Goal: Check status: Check status

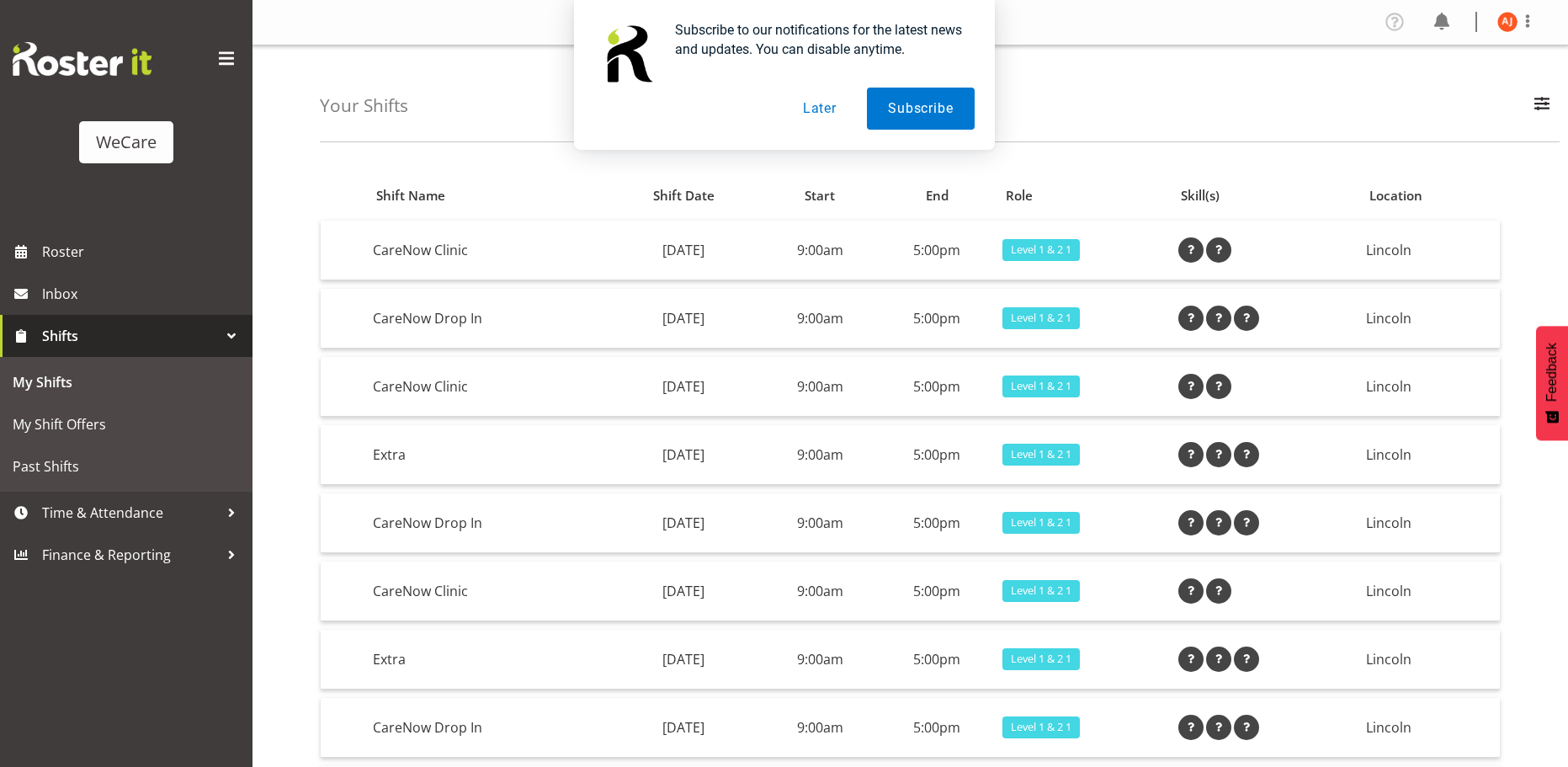
click at [81, 327] on span "Shifts" at bounding box center [130, 336] width 177 height 25
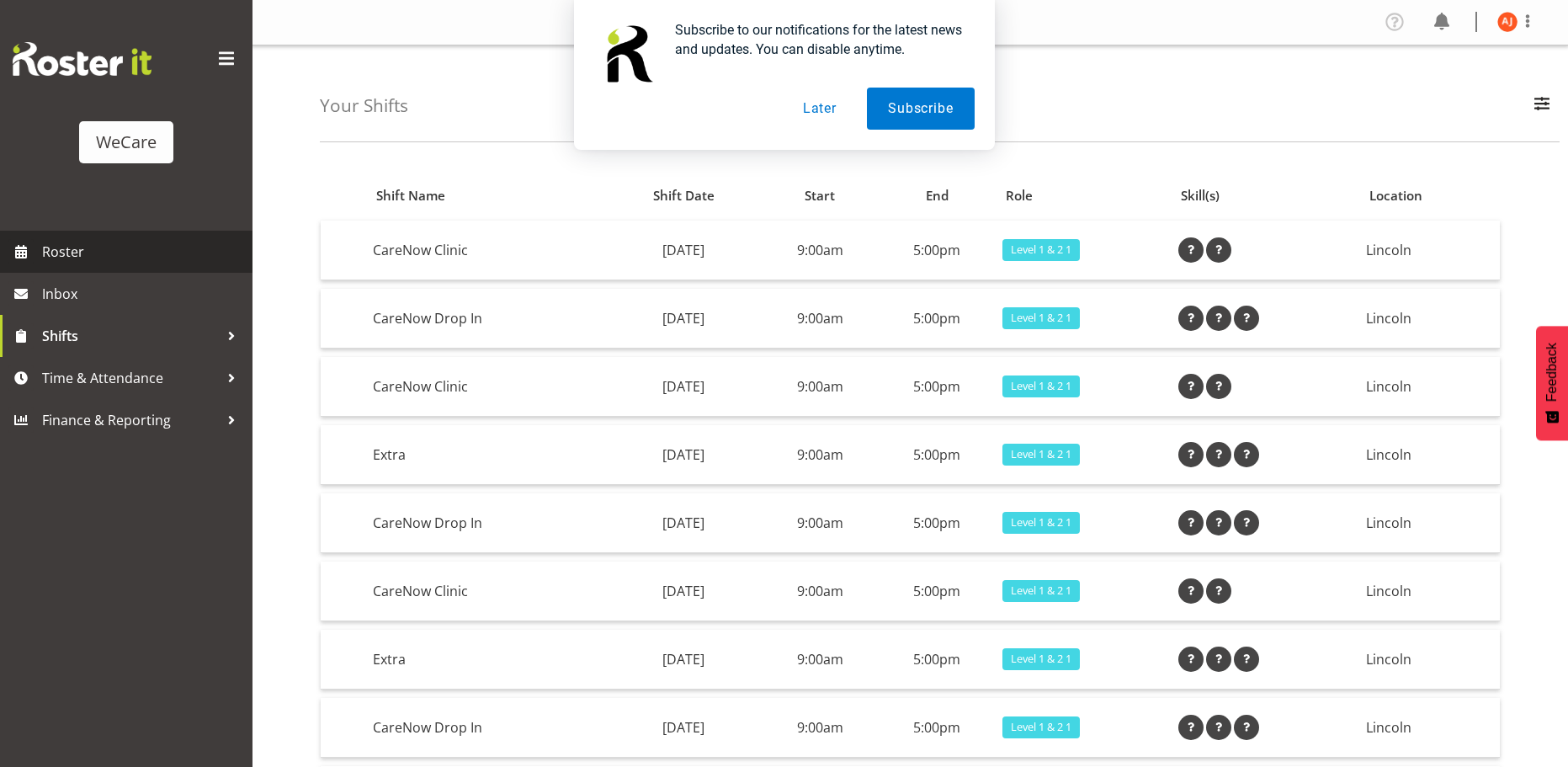
click at [71, 272] on link "Roster" at bounding box center [126, 251] width 253 height 42
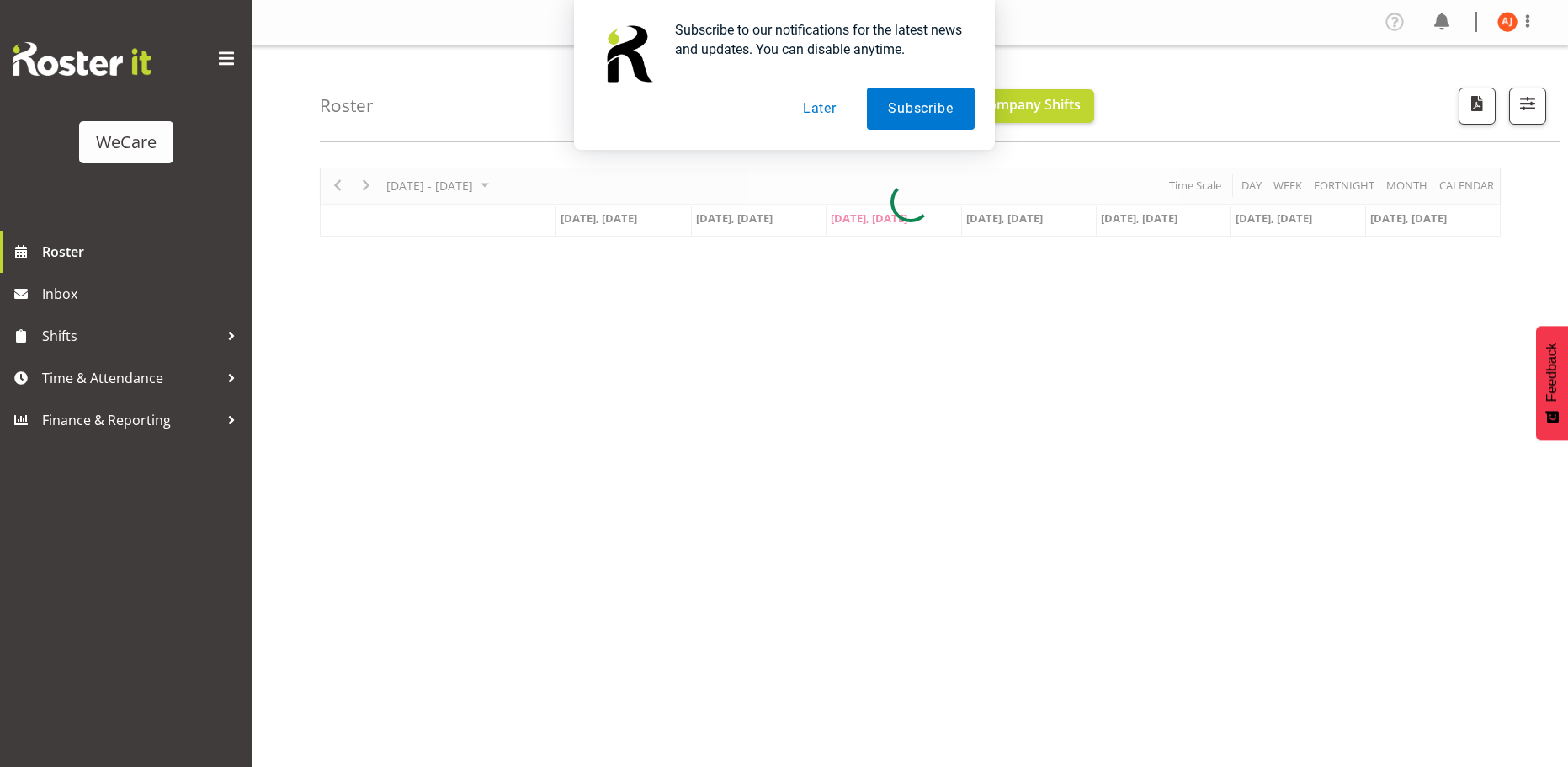
drag, startPoint x: 791, startPoint y: 109, endPoint x: 827, endPoint y: 109, distance: 36.0
click at [809, 109] on button "Later" at bounding box center [819, 109] width 75 height 42
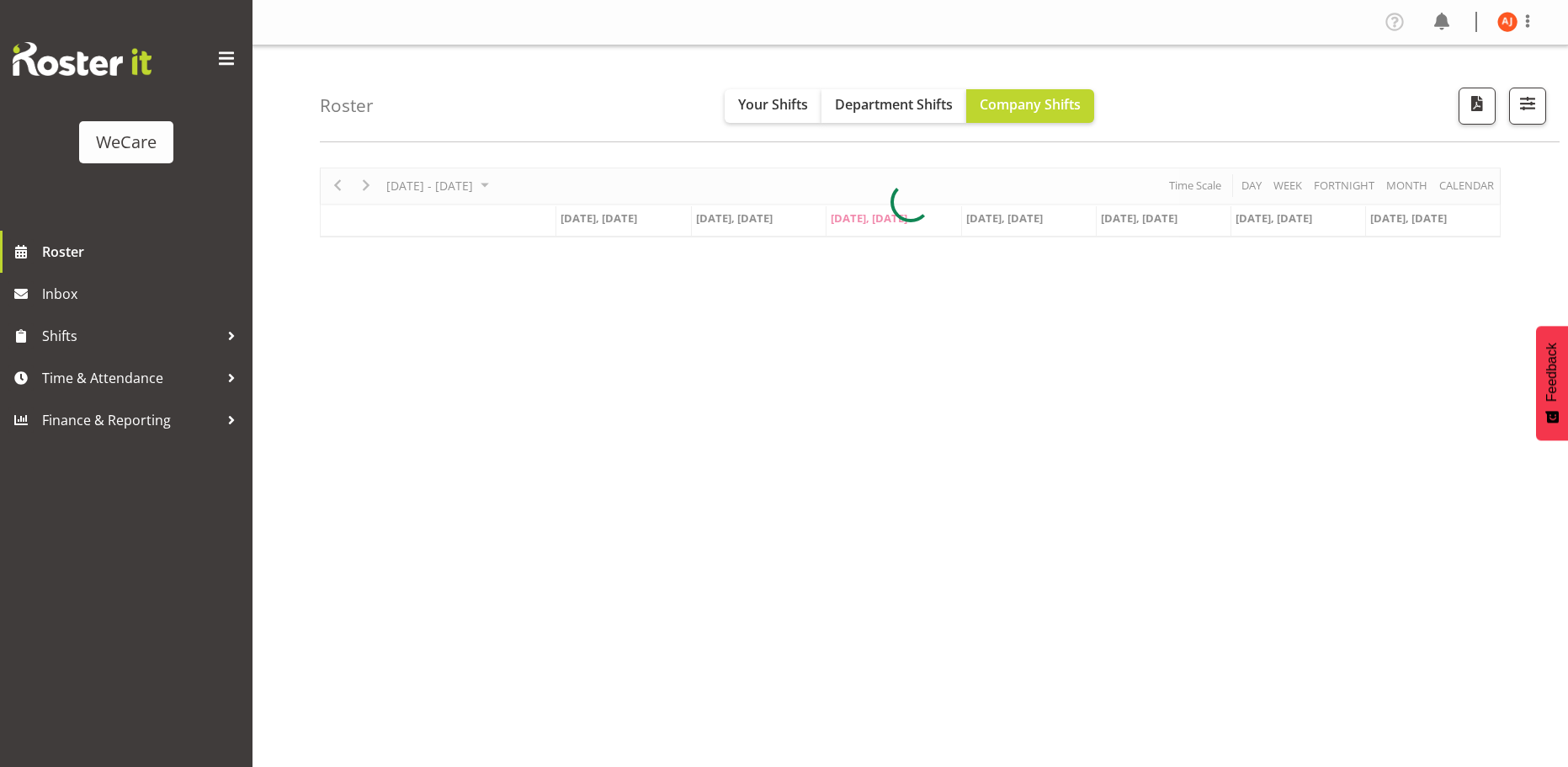
drag, startPoint x: 827, startPoint y: 109, endPoint x: 766, endPoint y: 125, distance: 63.1
click at [826, 110] on div "Subscribe to our notifications for the latest news and updates. You can disable…" at bounding box center [784, 74] width 1568 height 150
click at [367, 186] on div at bounding box center [910, 203] width 1181 height 70
click at [366, 185] on div at bounding box center [910, 203] width 1181 height 70
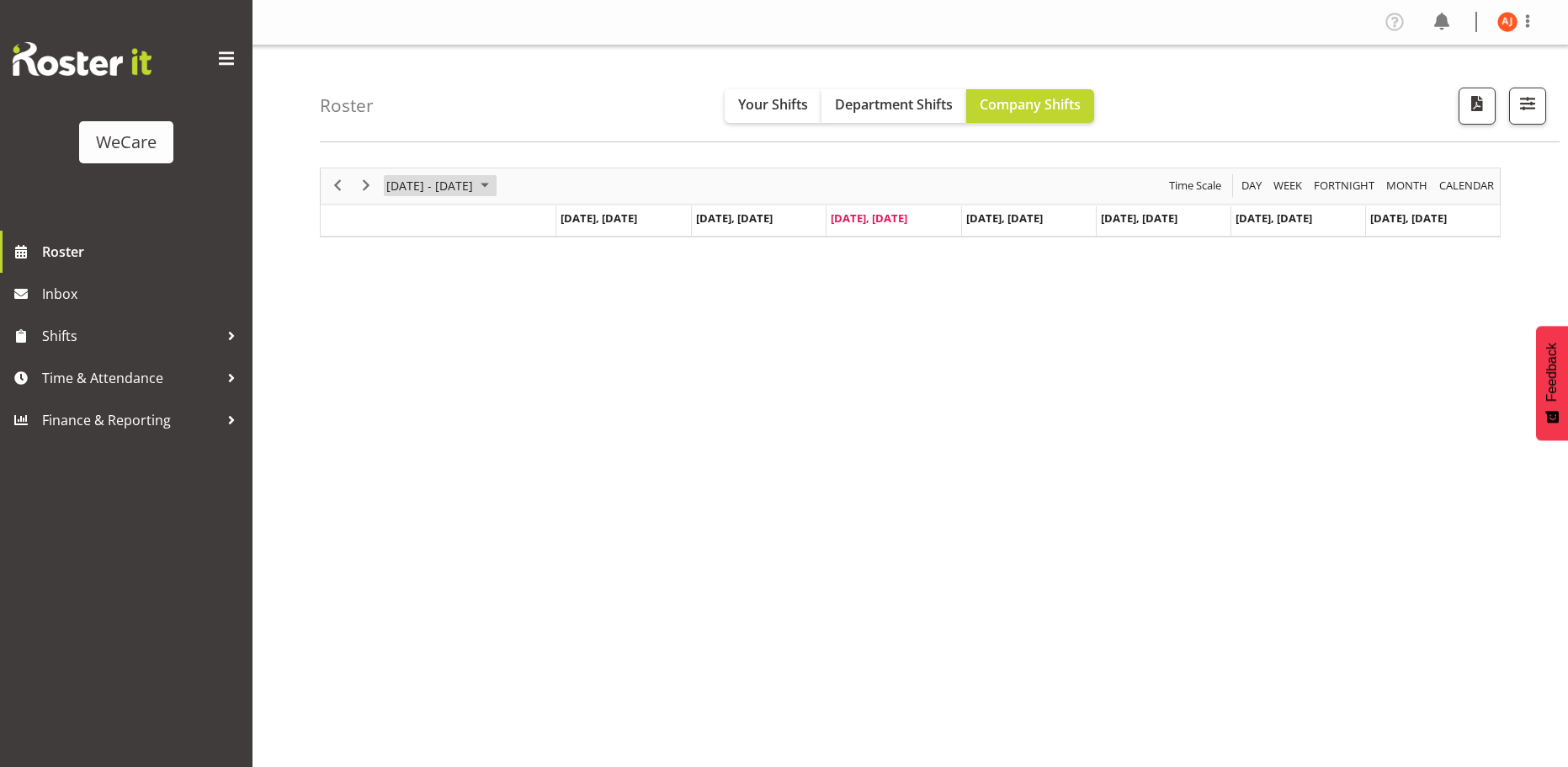
click at [0, 0] on div "Timeline Week of August 20, 2025" at bounding box center [0, 0] width 0 height 0
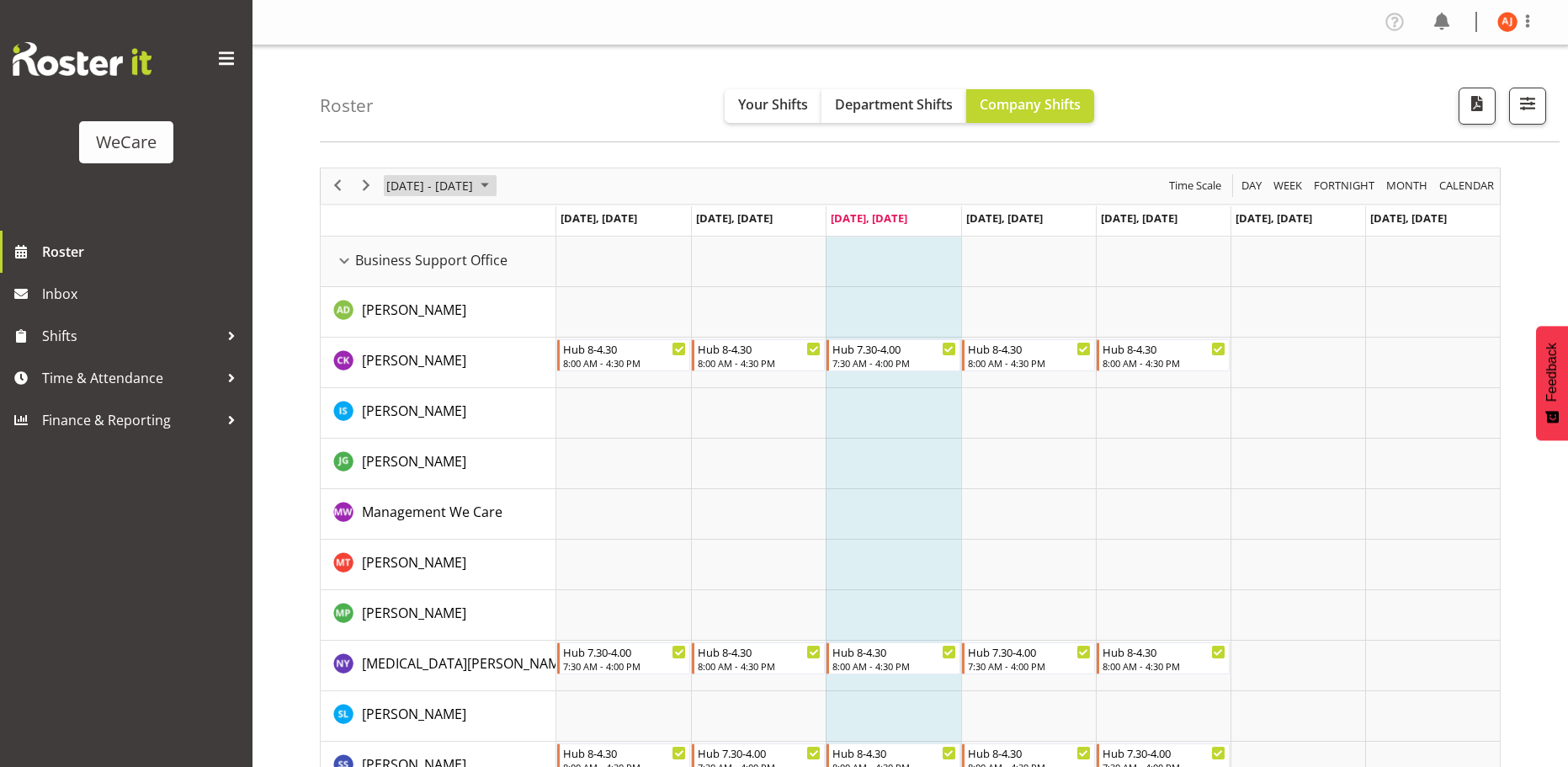
click at [495, 179] on span "August 2025" at bounding box center [484, 185] width 21 height 21
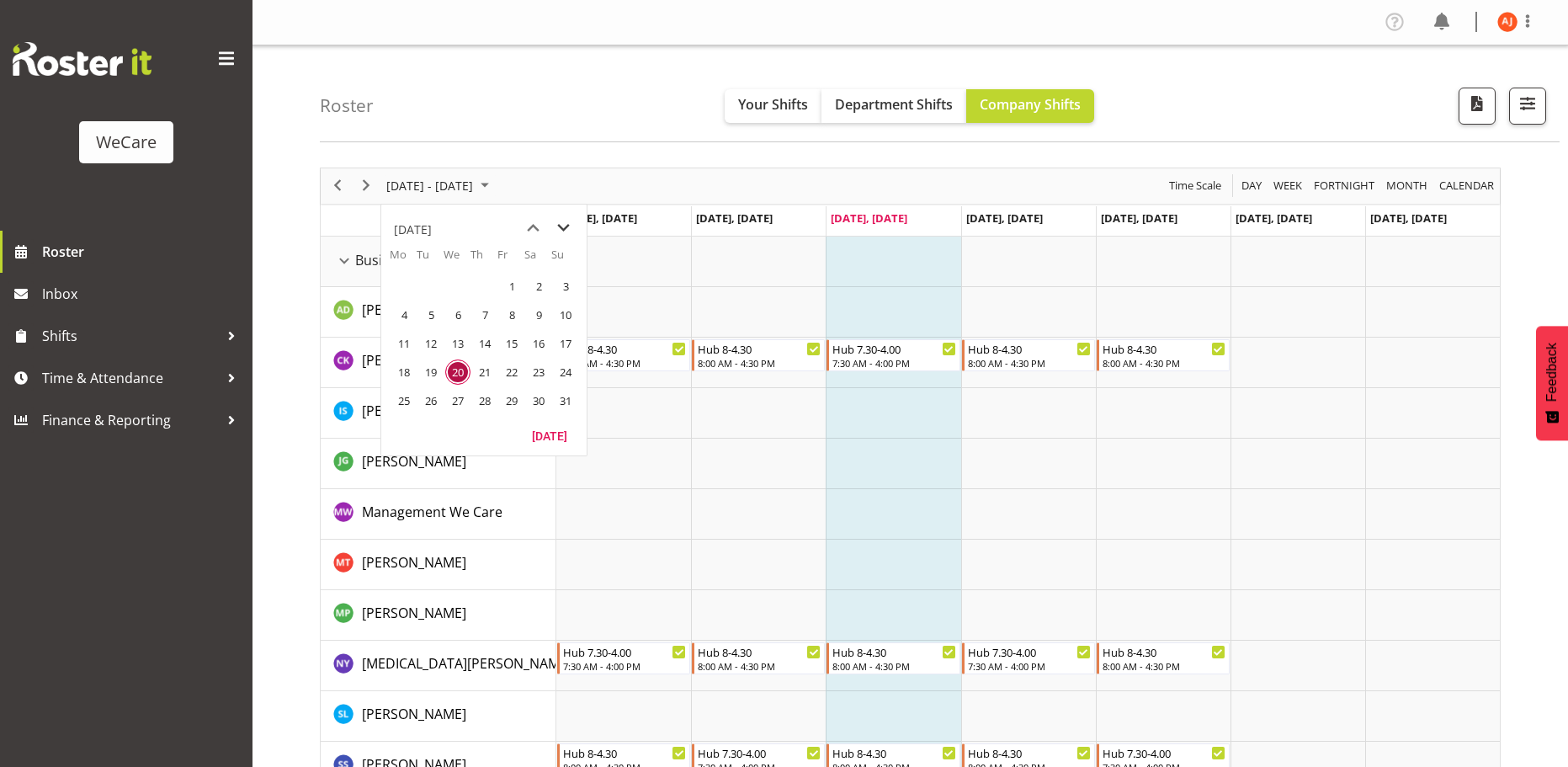
click at [560, 231] on span "next month" at bounding box center [563, 228] width 30 height 31
click at [463, 284] on span "1" at bounding box center [458, 286] width 25 height 25
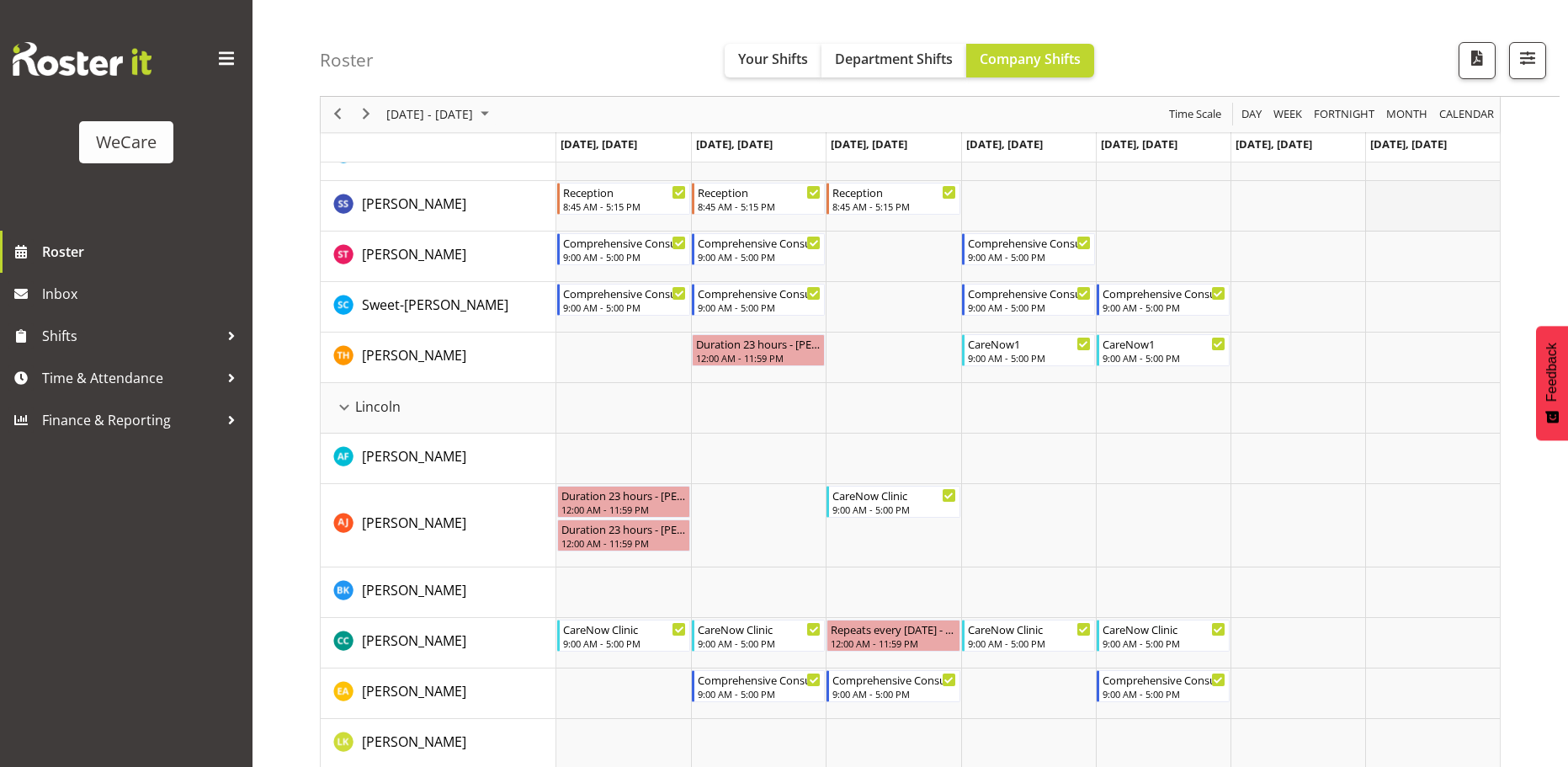
scroll to position [2948, 0]
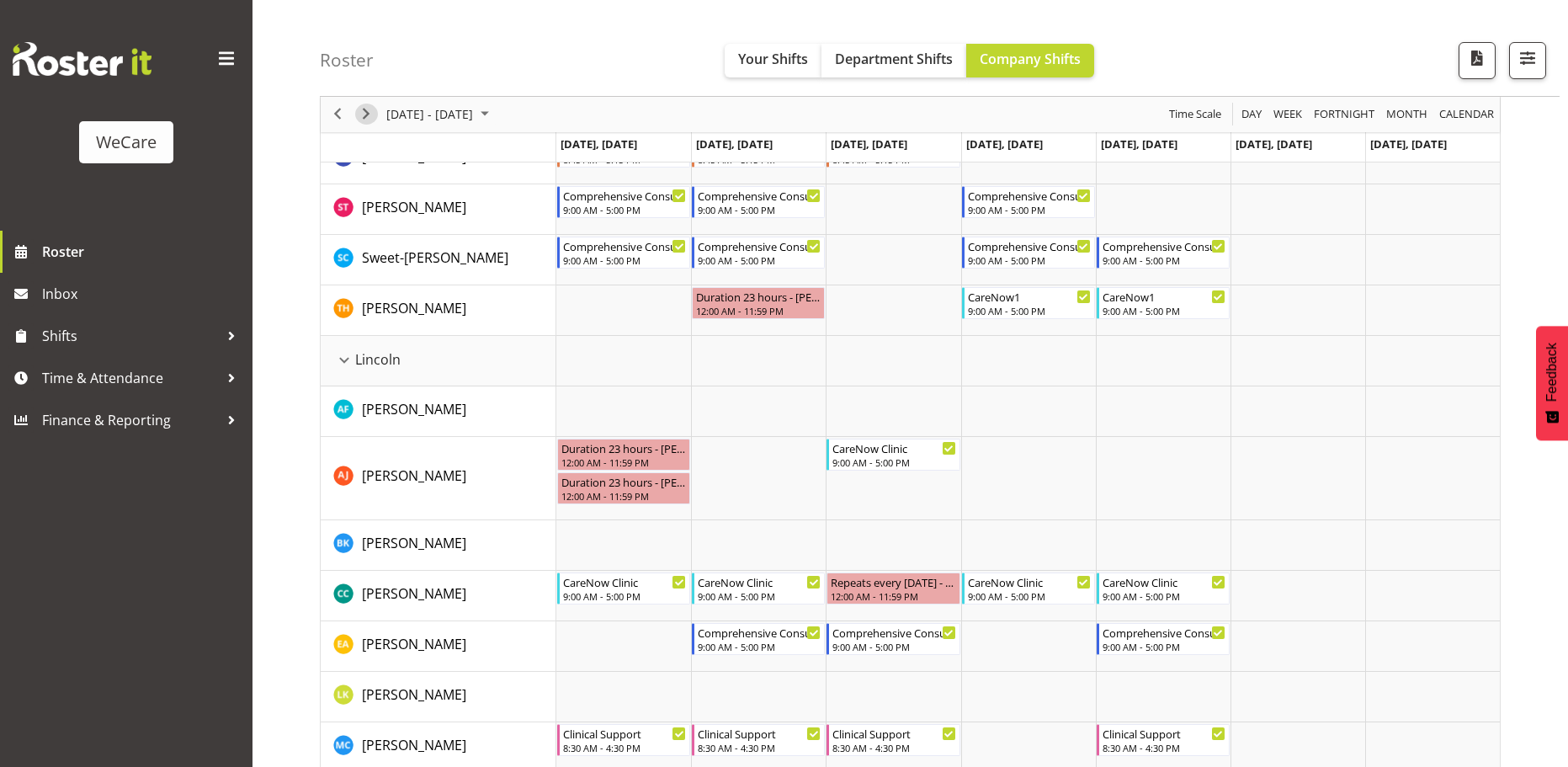
click at [365, 120] on span "Next" at bounding box center [366, 114] width 21 height 21
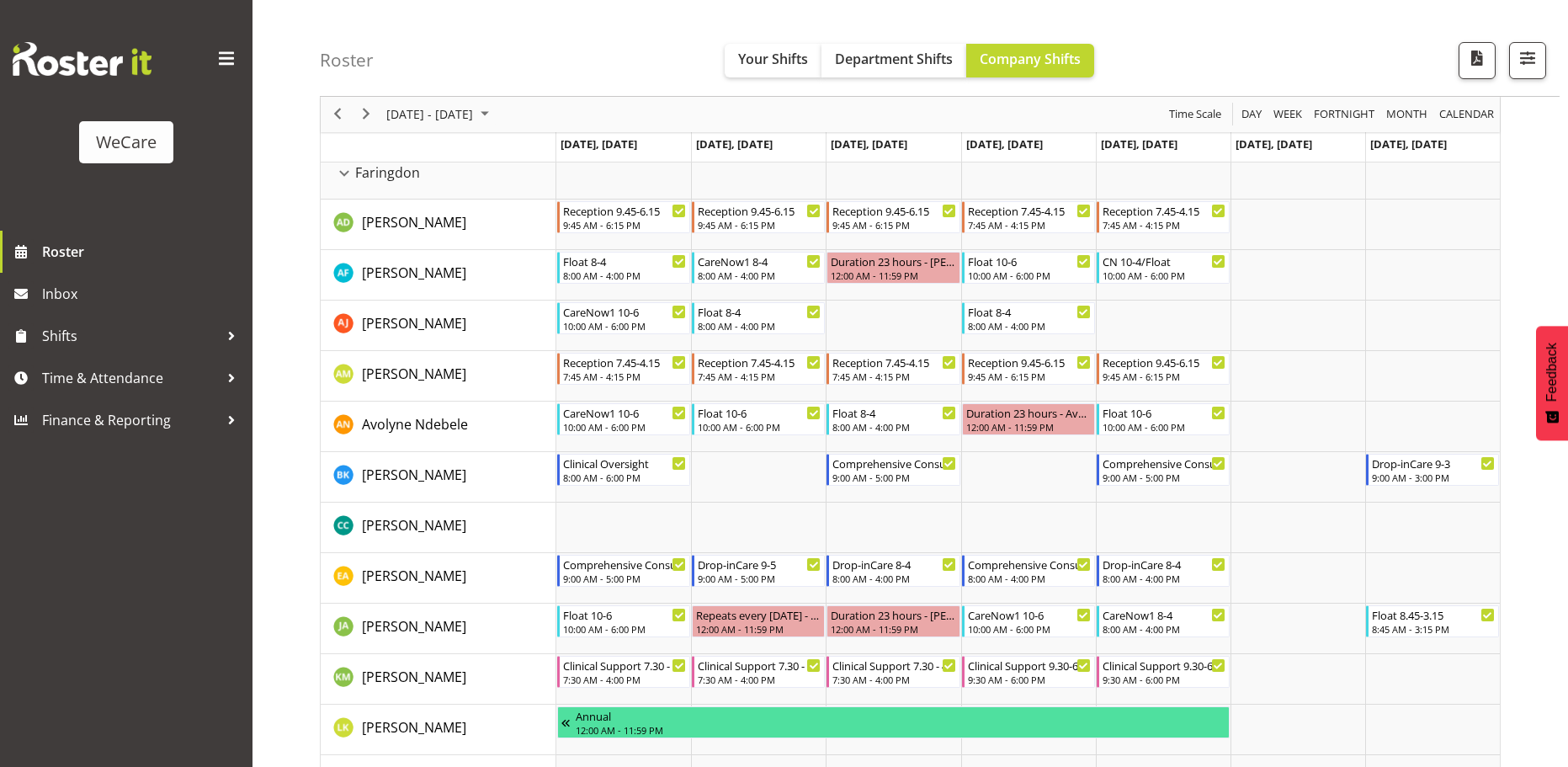
scroll to position [674, 0]
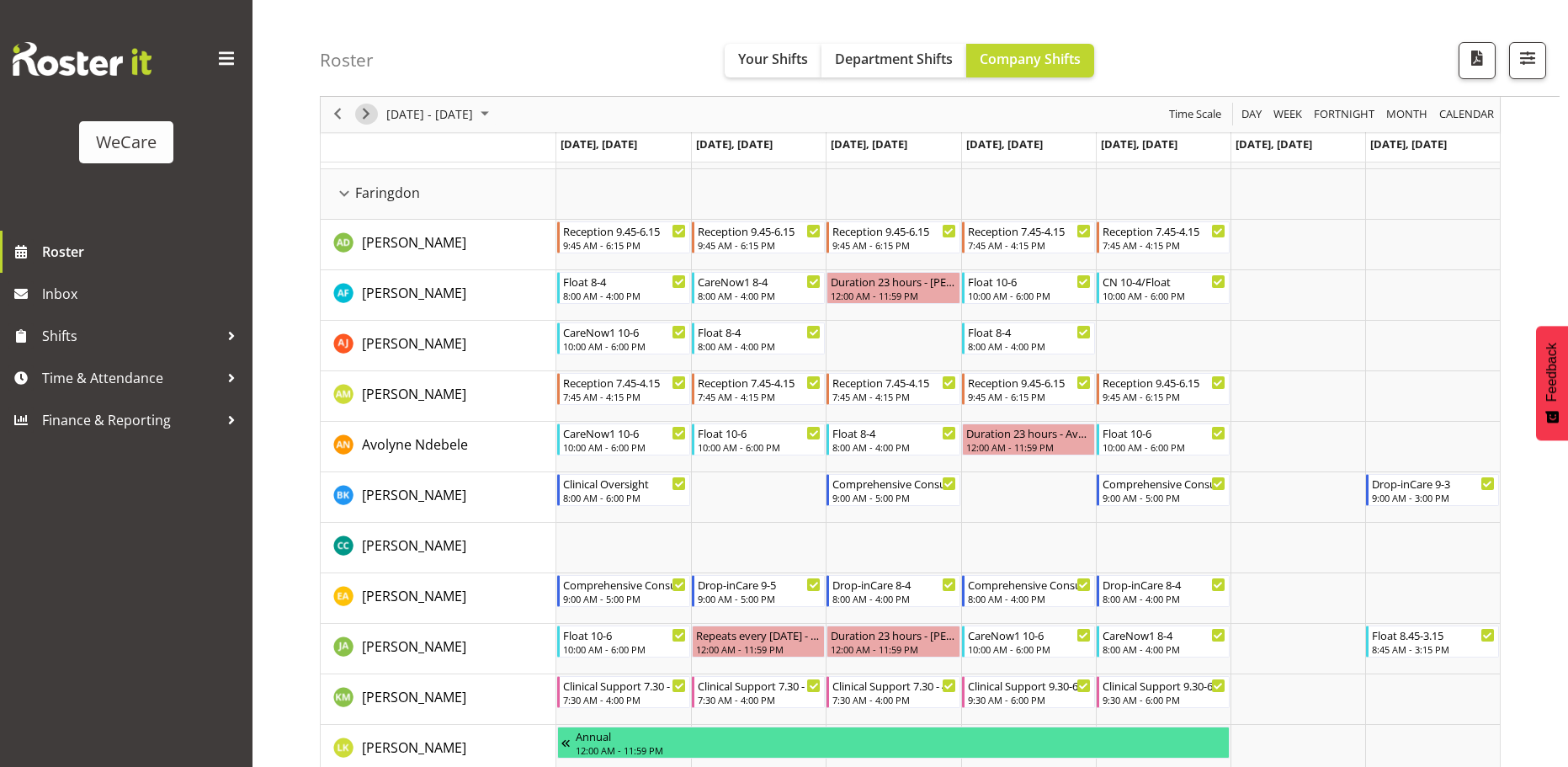
click at [365, 117] on span "Next" at bounding box center [366, 114] width 21 height 21
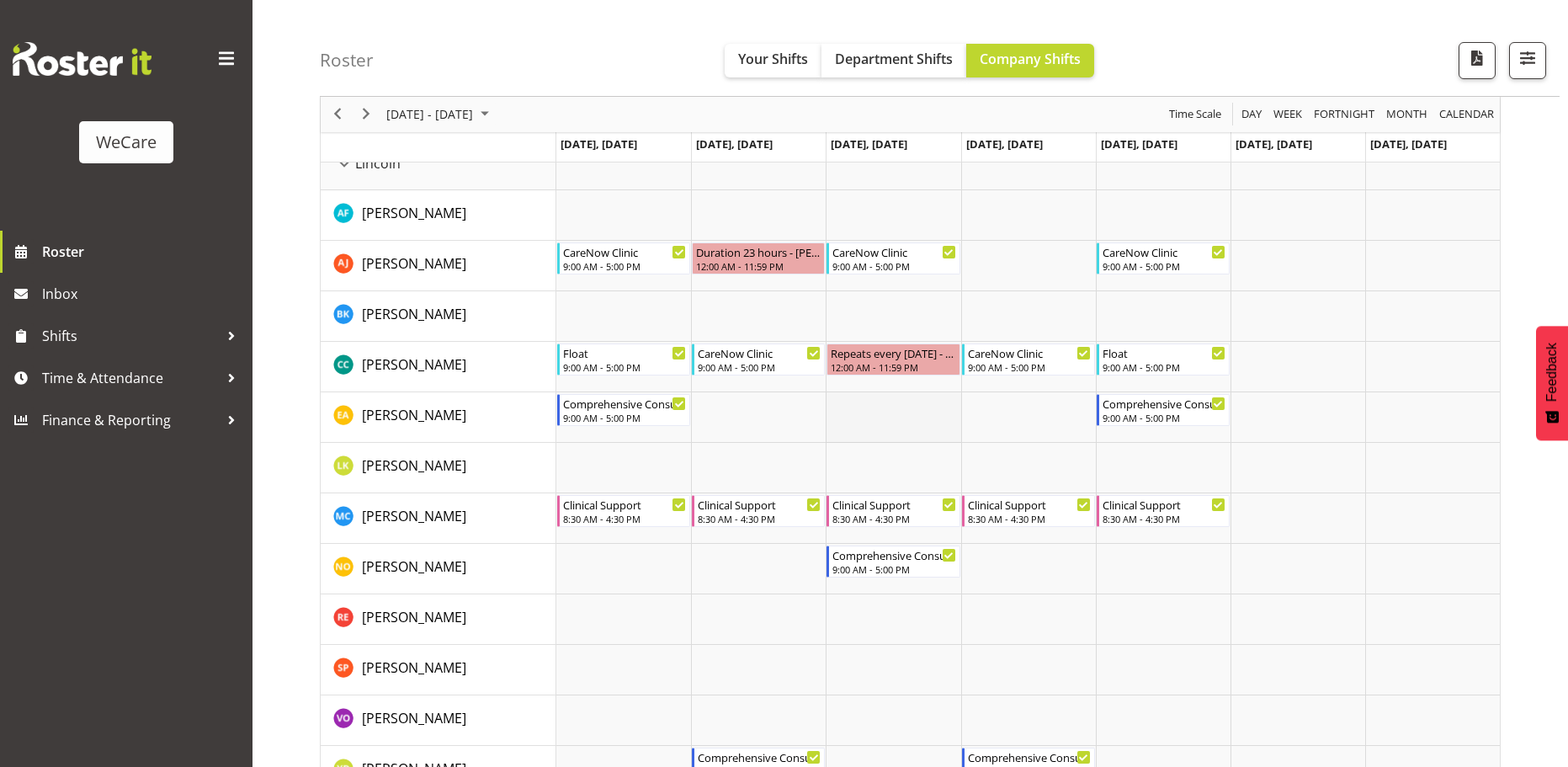
scroll to position [3116, 0]
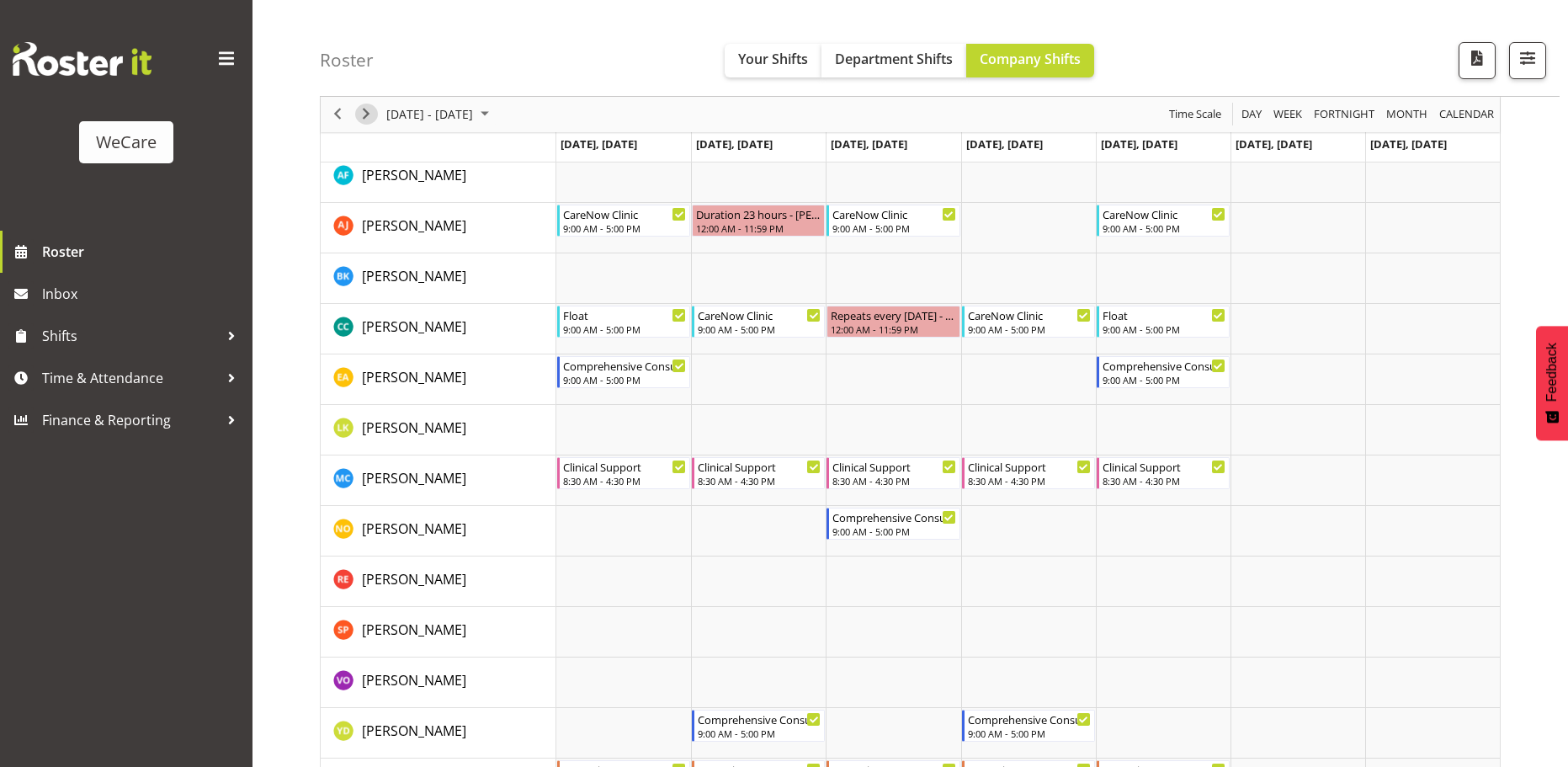
click at [359, 117] on span "Next" at bounding box center [366, 114] width 21 height 21
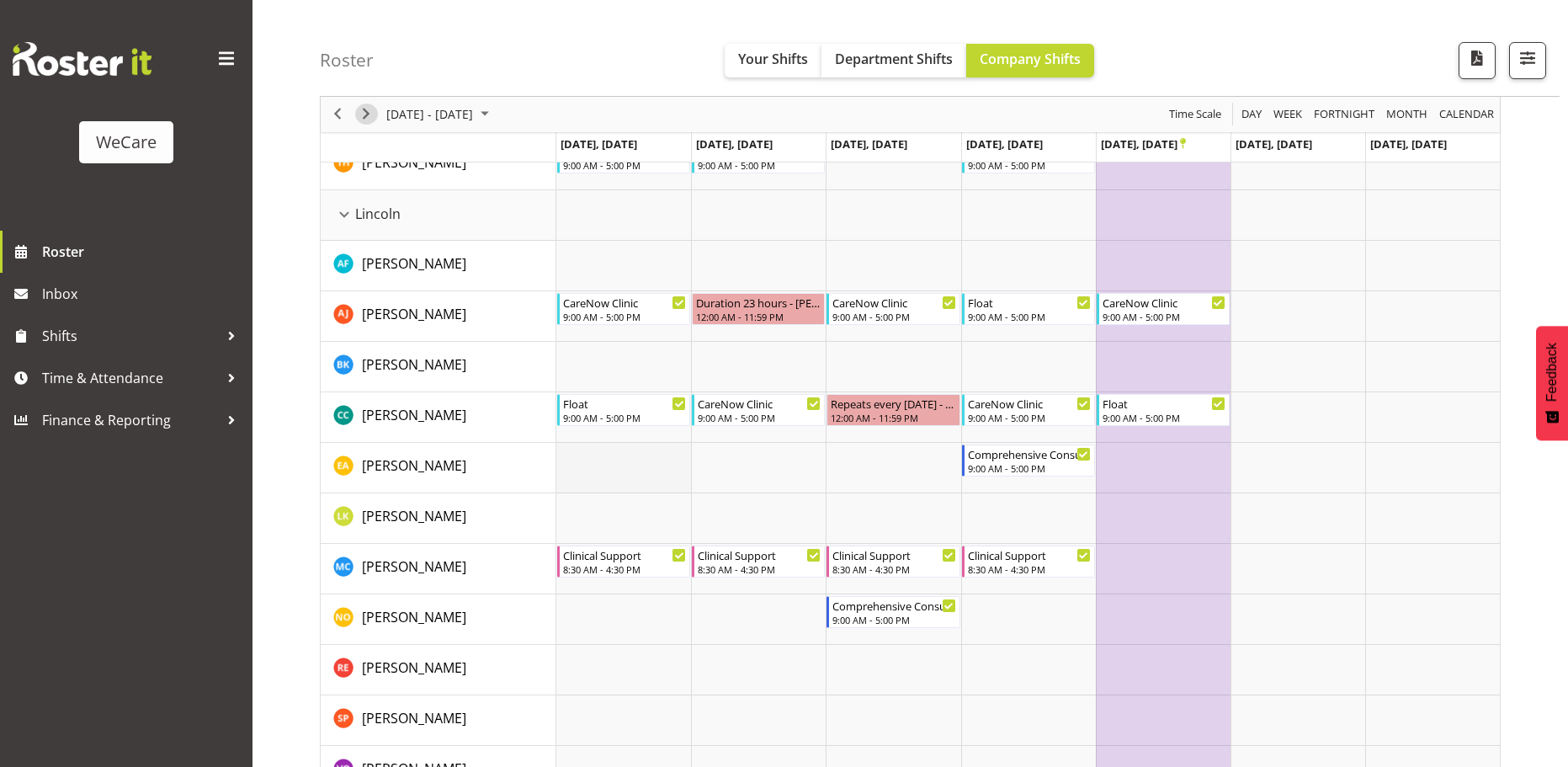
scroll to position [2948, 0]
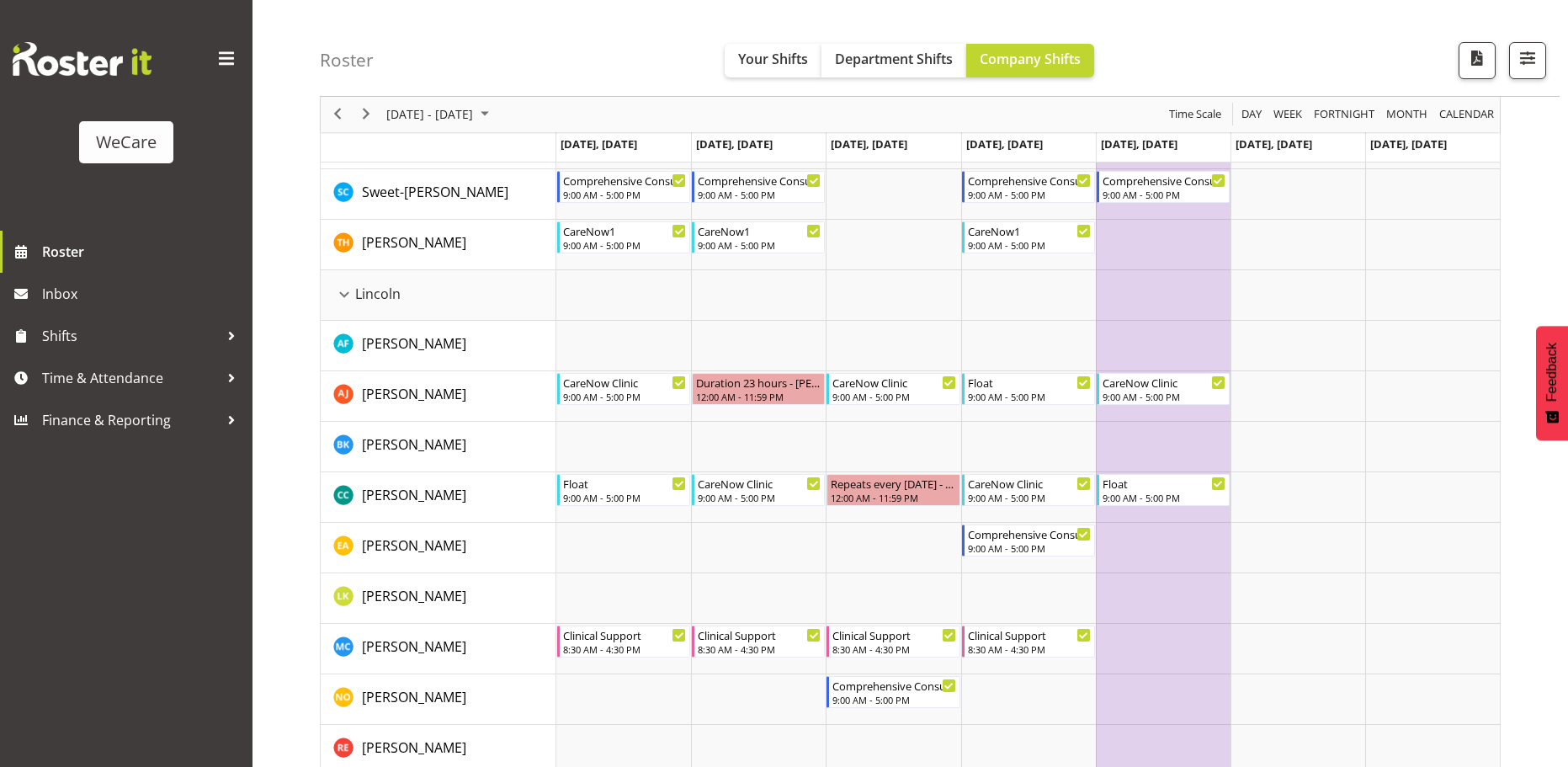
click at [1155, 267] on td "Timeline Week of October 22, 2025" at bounding box center [1163, 245] width 134 height 50
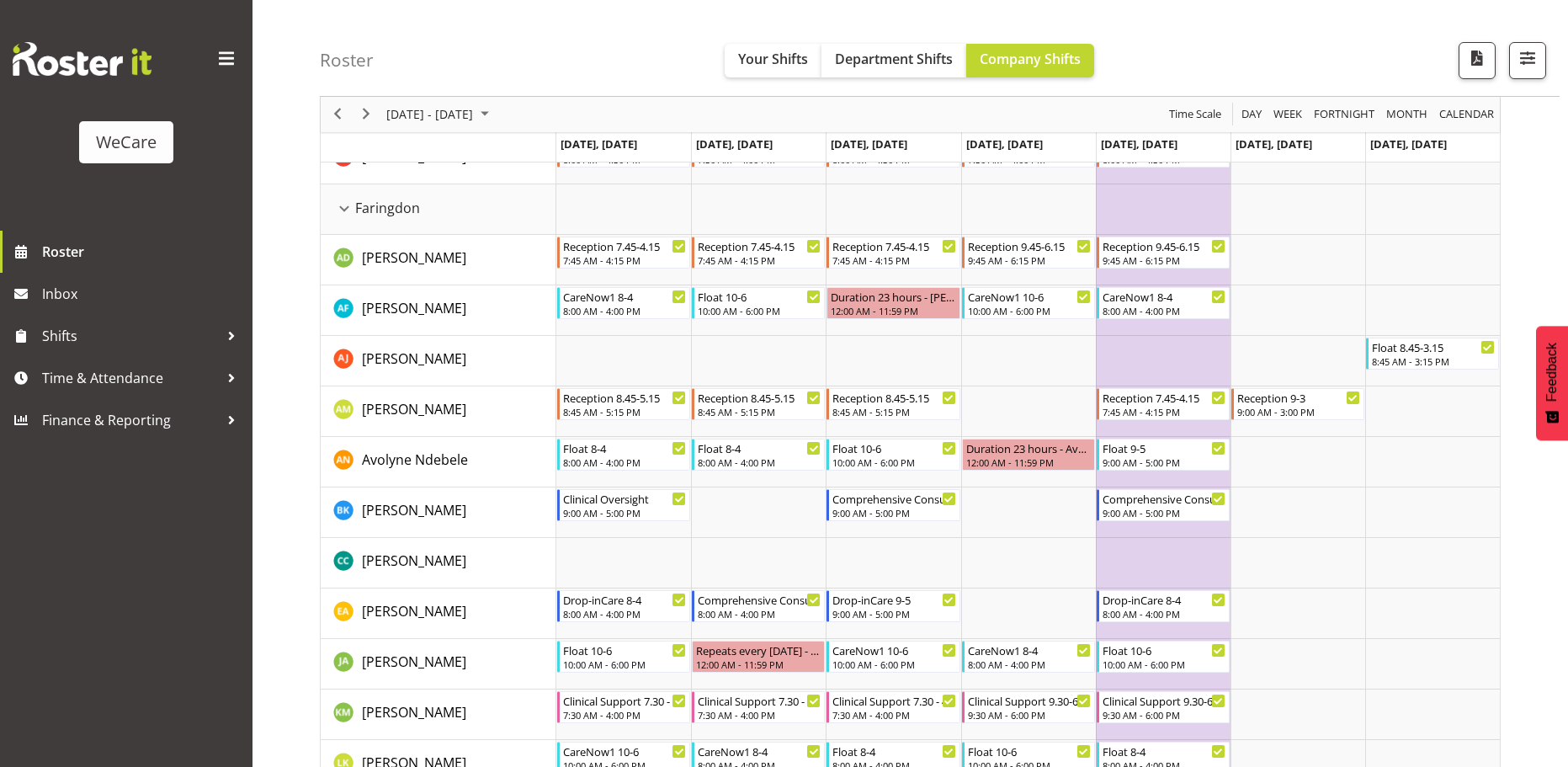
scroll to position [674, 0]
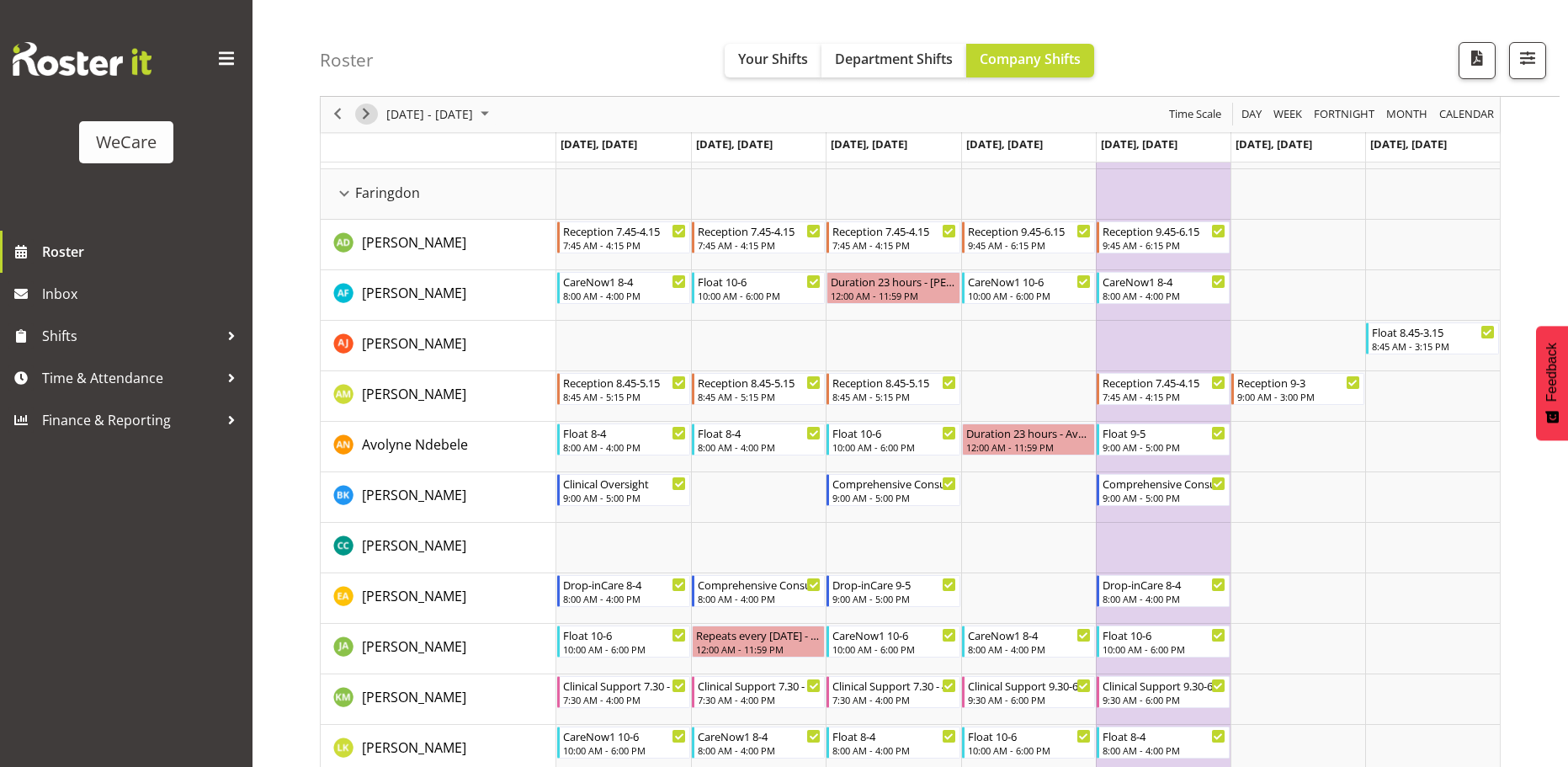
click at [367, 109] on span "Next" at bounding box center [366, 114] width 21 height 21
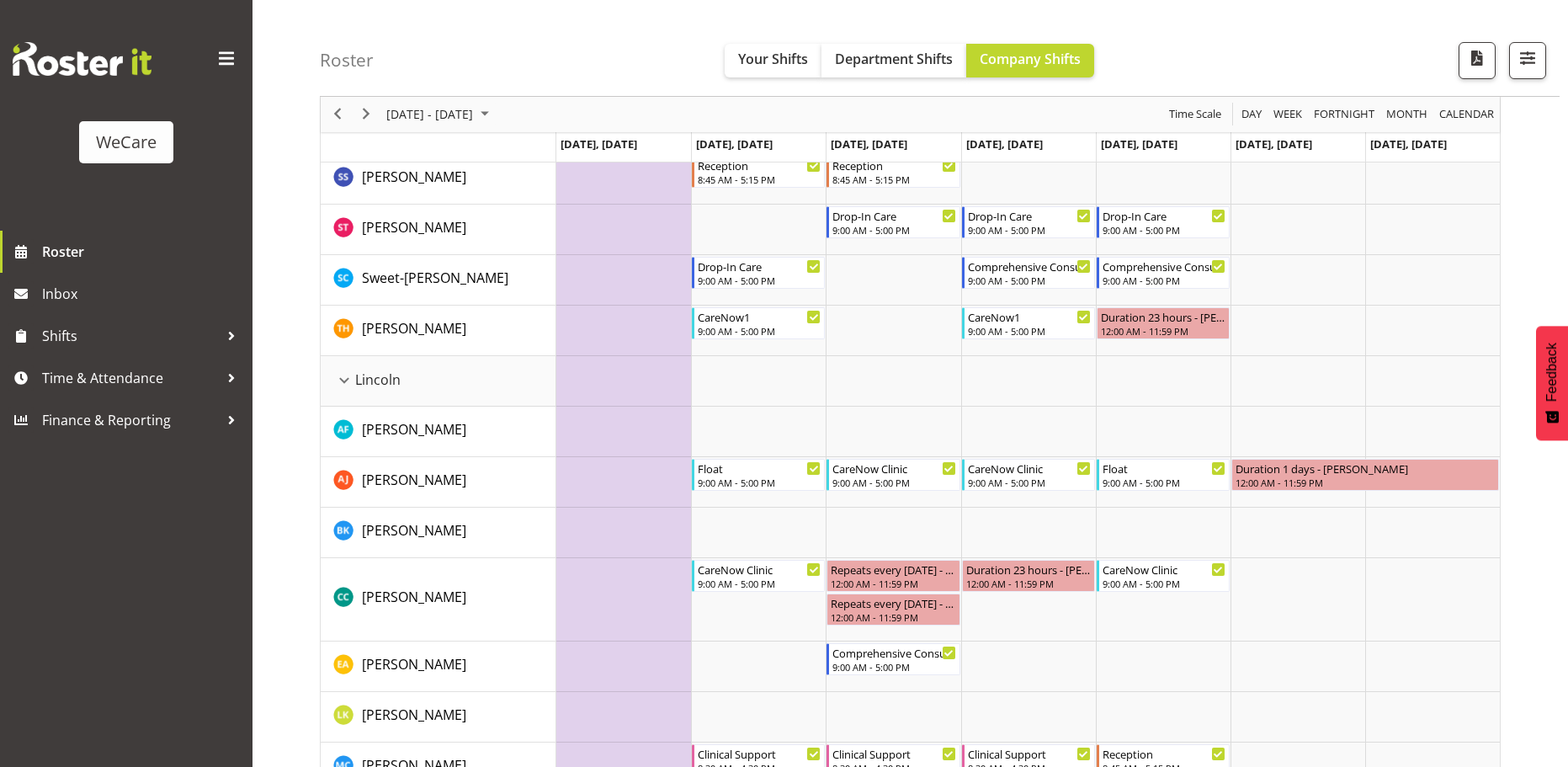
scroll to position [2863, 0]
click at [775, 480] on div "9:00 AM - 5:00 PM" at bounding box center [759, 480] width 124 height 13
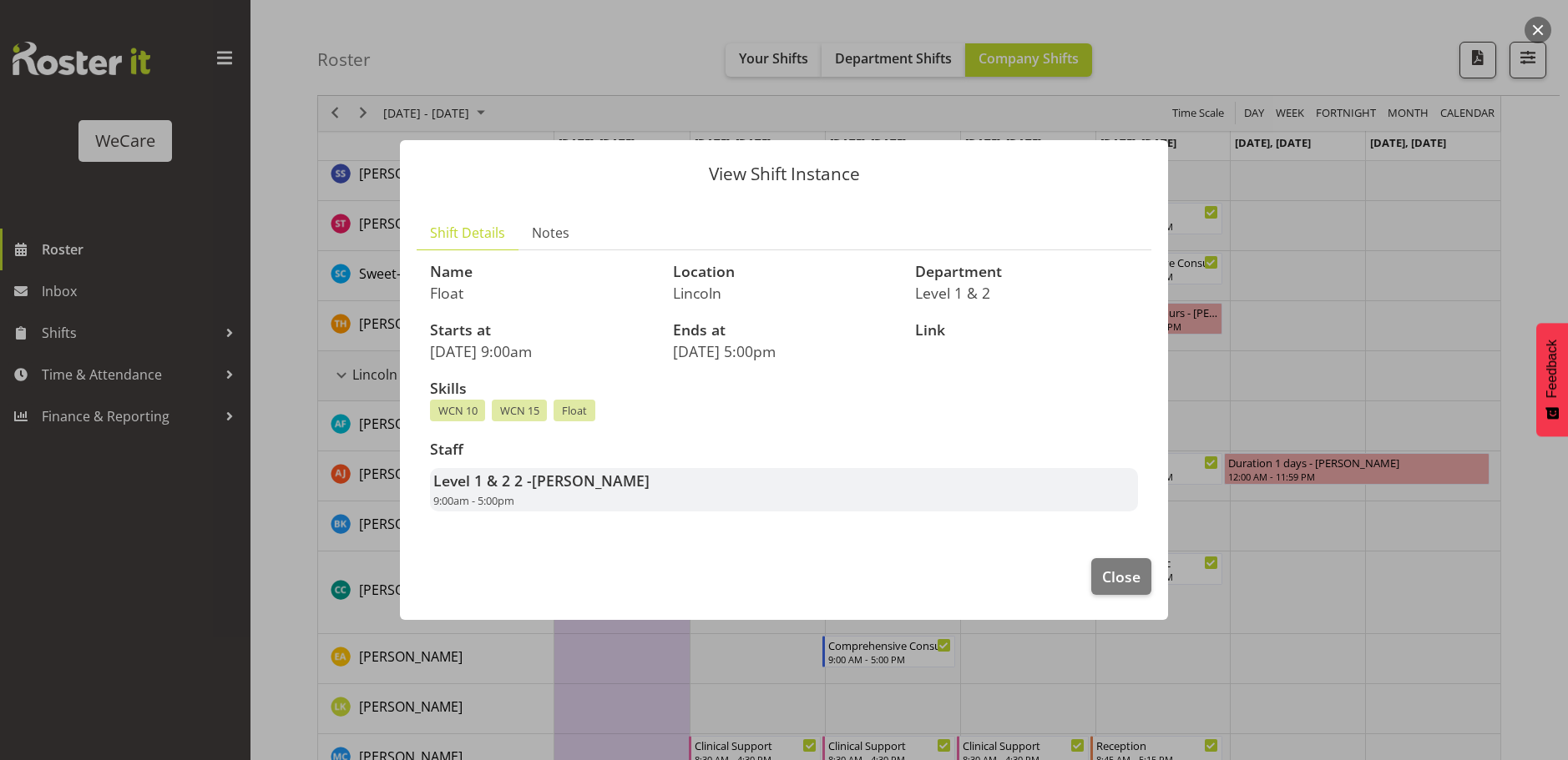
click at [1262, 407] on div at bounding box center [784, 380] width 1568 height 760
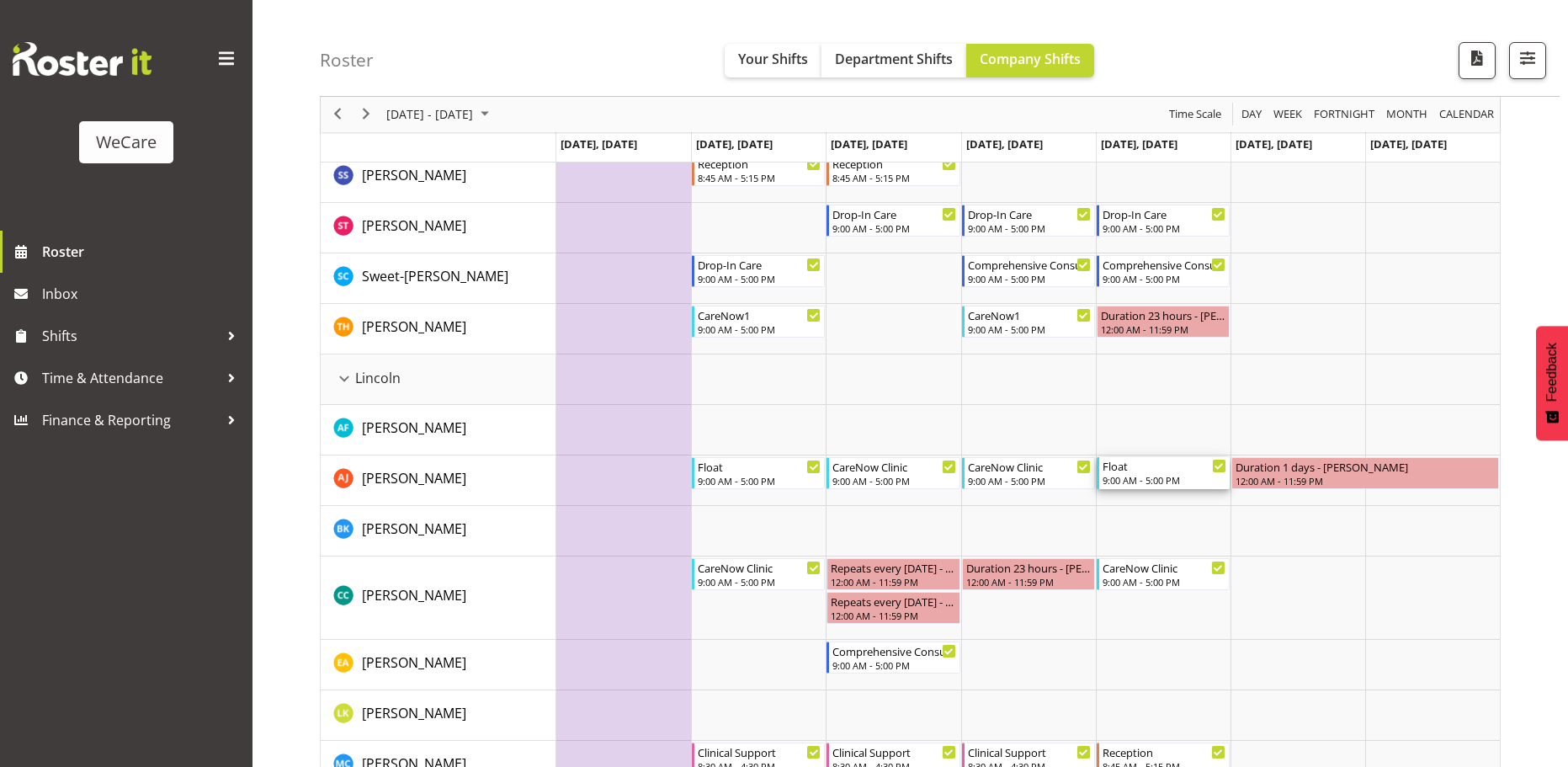
click at [1131, 486] on div "9:00 AM - 5:00 PM" at bounding box center [1165, 480] width 124 height 13
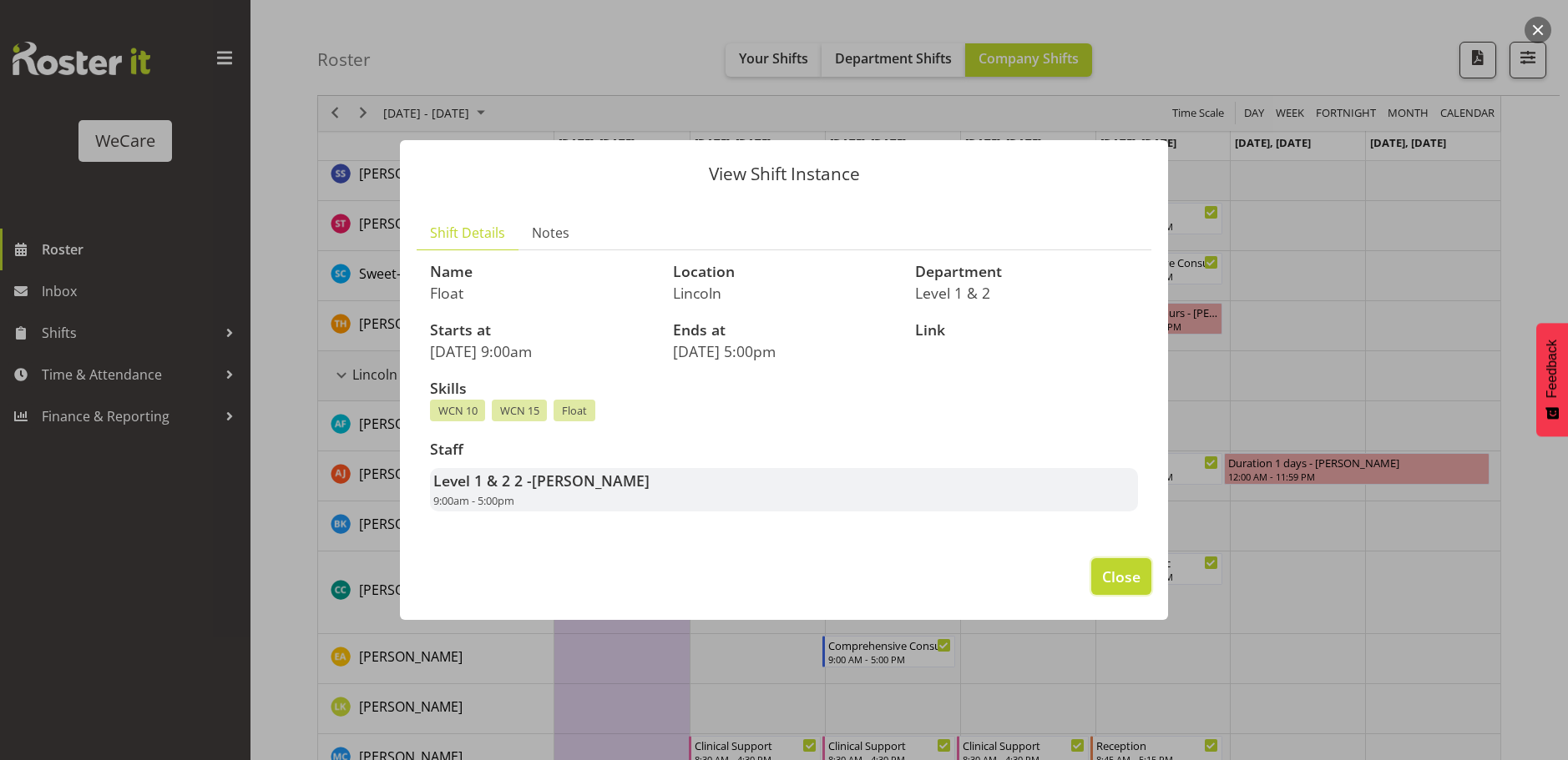
click at [1114, 564] on button "Close" at bounding box center [1122, 576] width 60 height 36
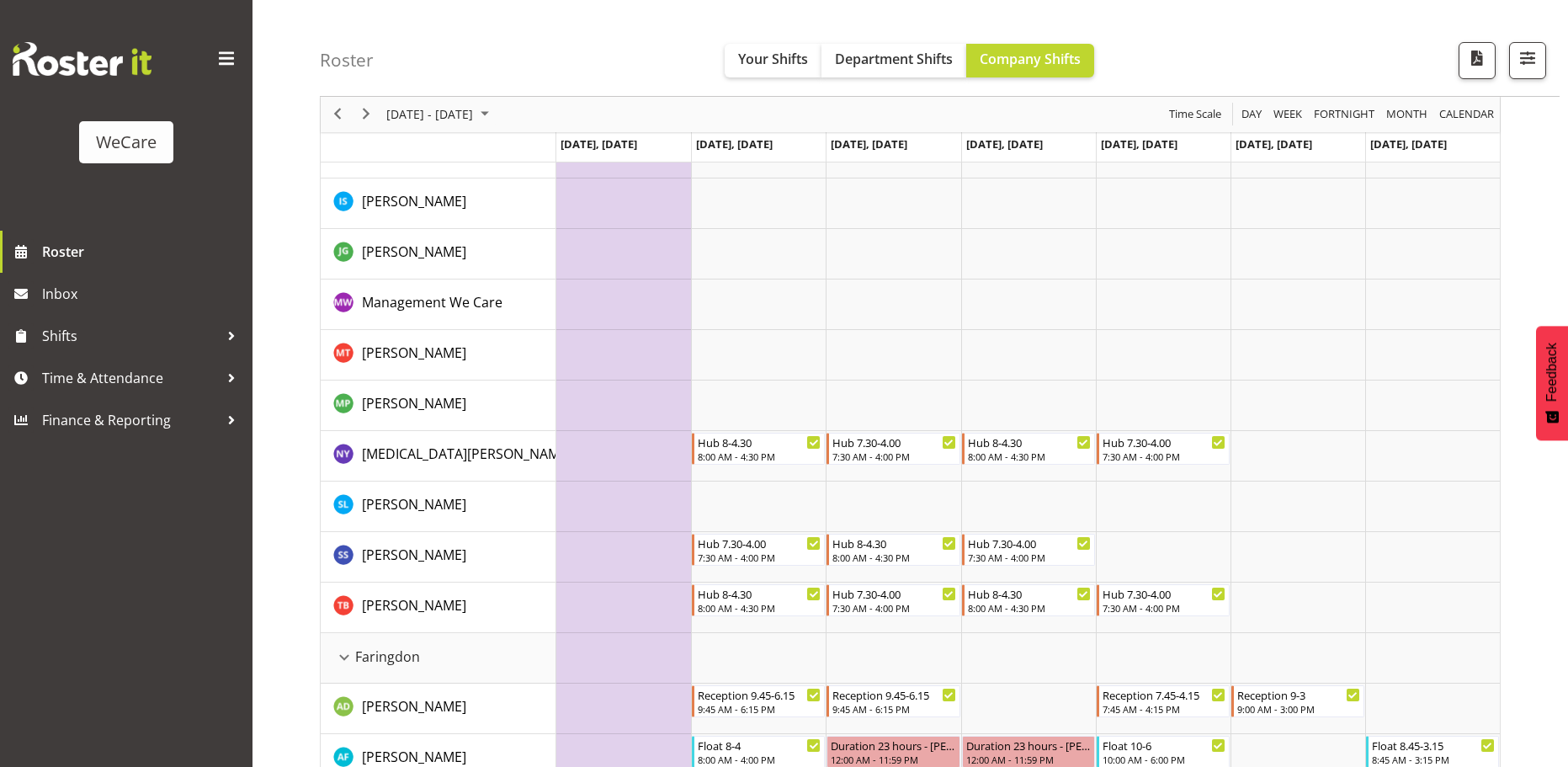
scroll to position [0, 0]
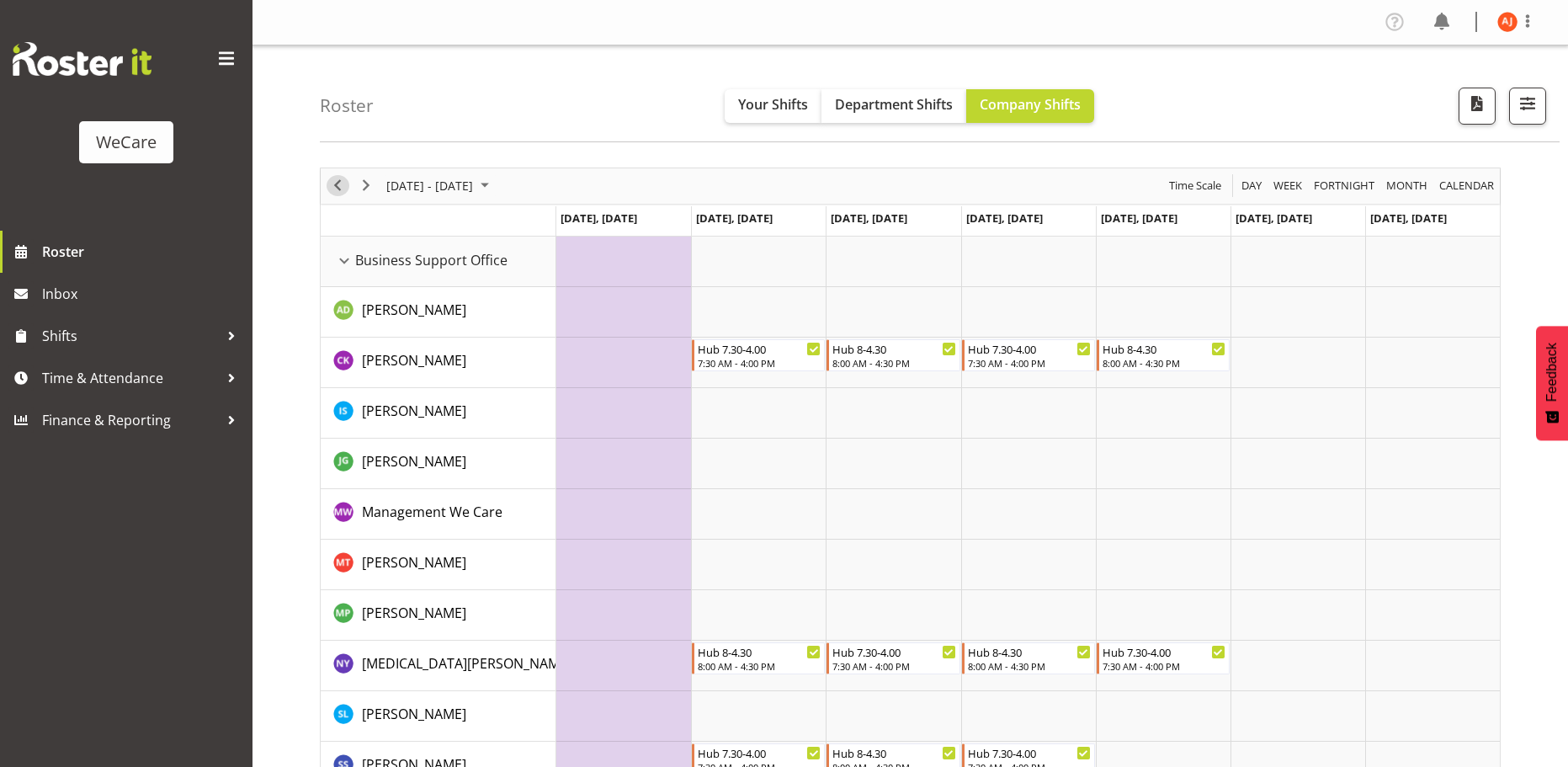
click at [335, 185] on span "Previous" at bounding box center [337, 185] width 21 height 21
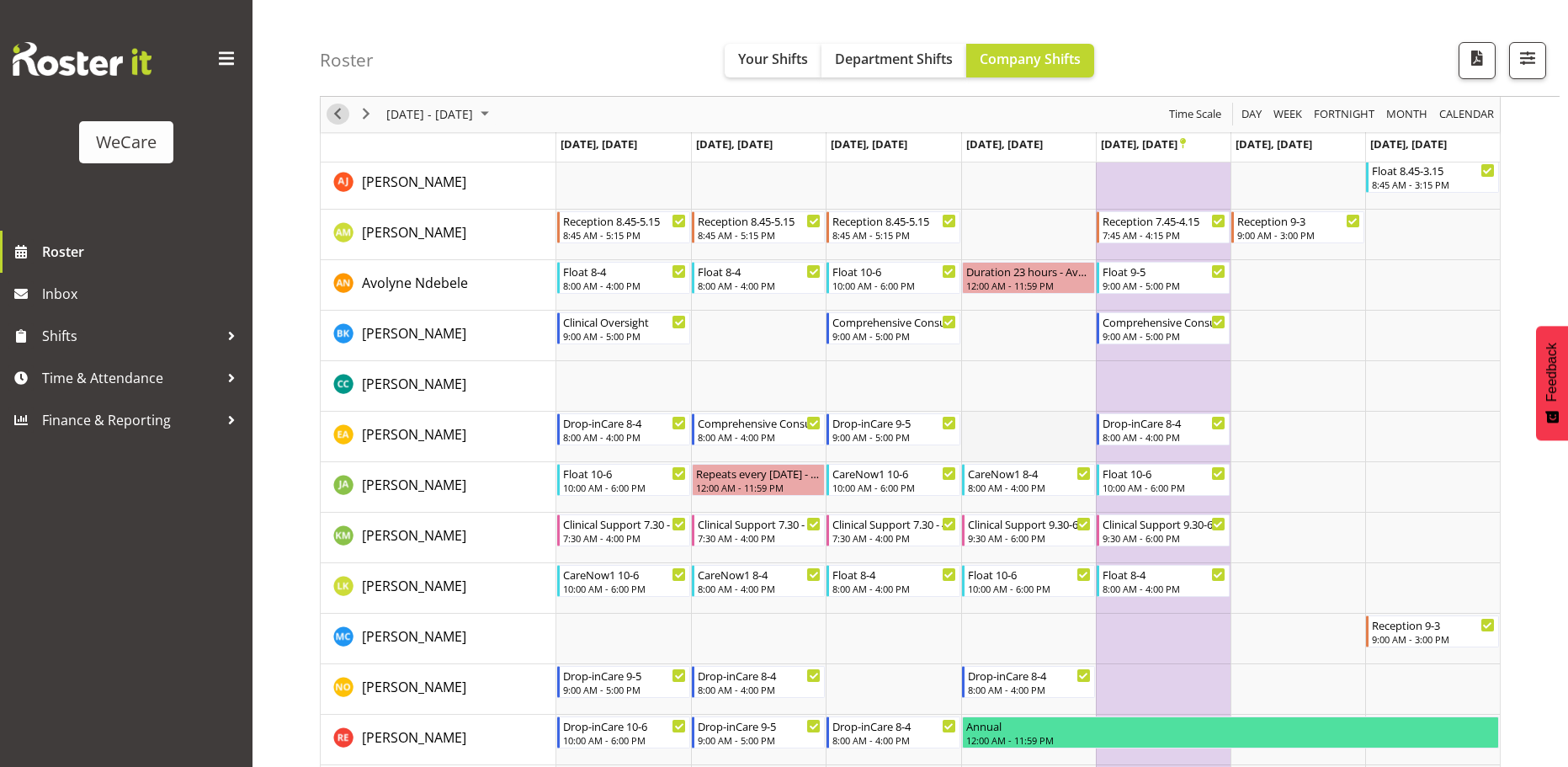
scroll to position [842, 0]
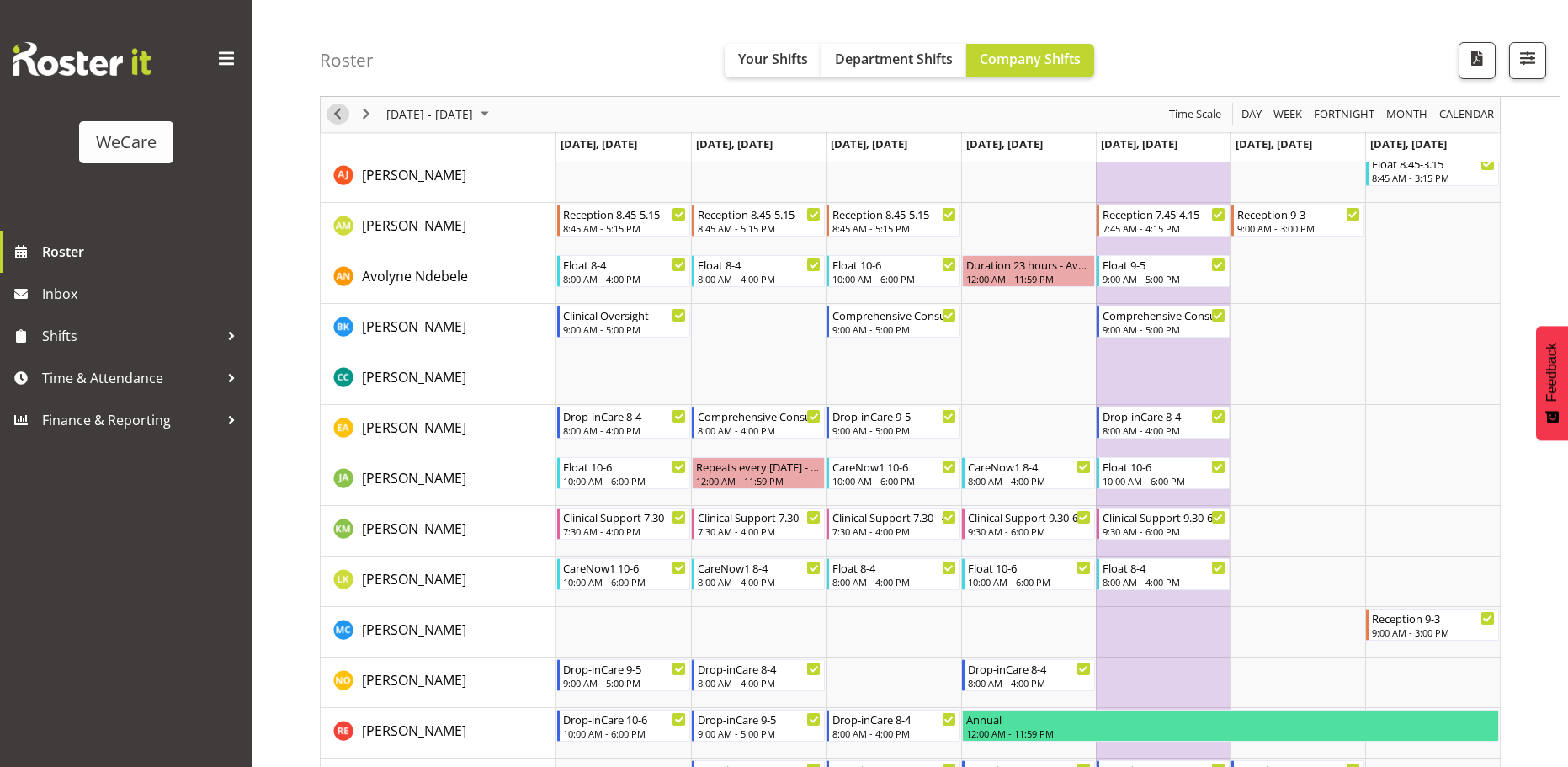
click at [332, 109] on span "Previous" at bounding box center [337, 114] width 21 height 21
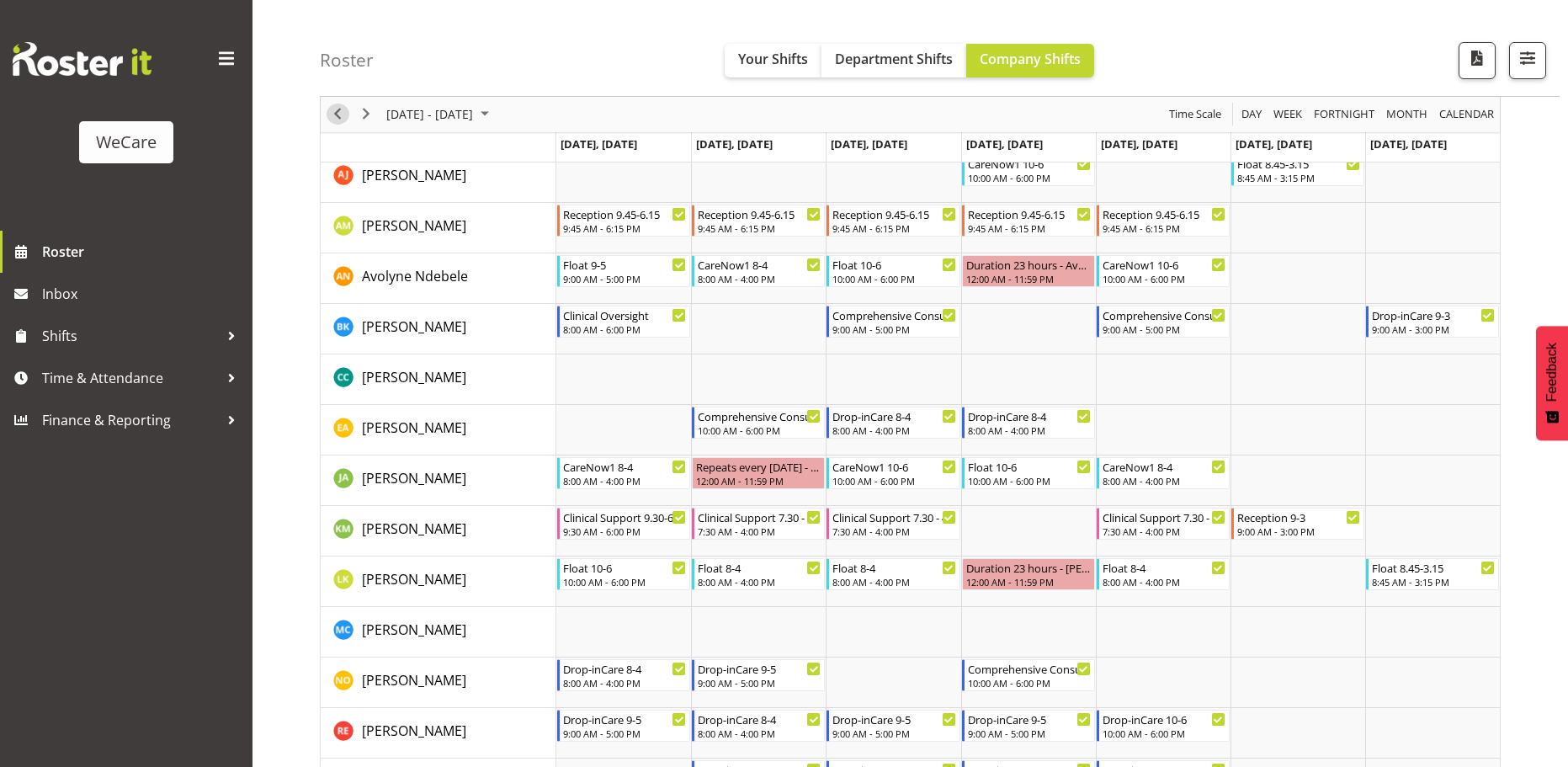
click at [329, 113] on span "Previous" at bounding box center [337, 114] width 21 height 21
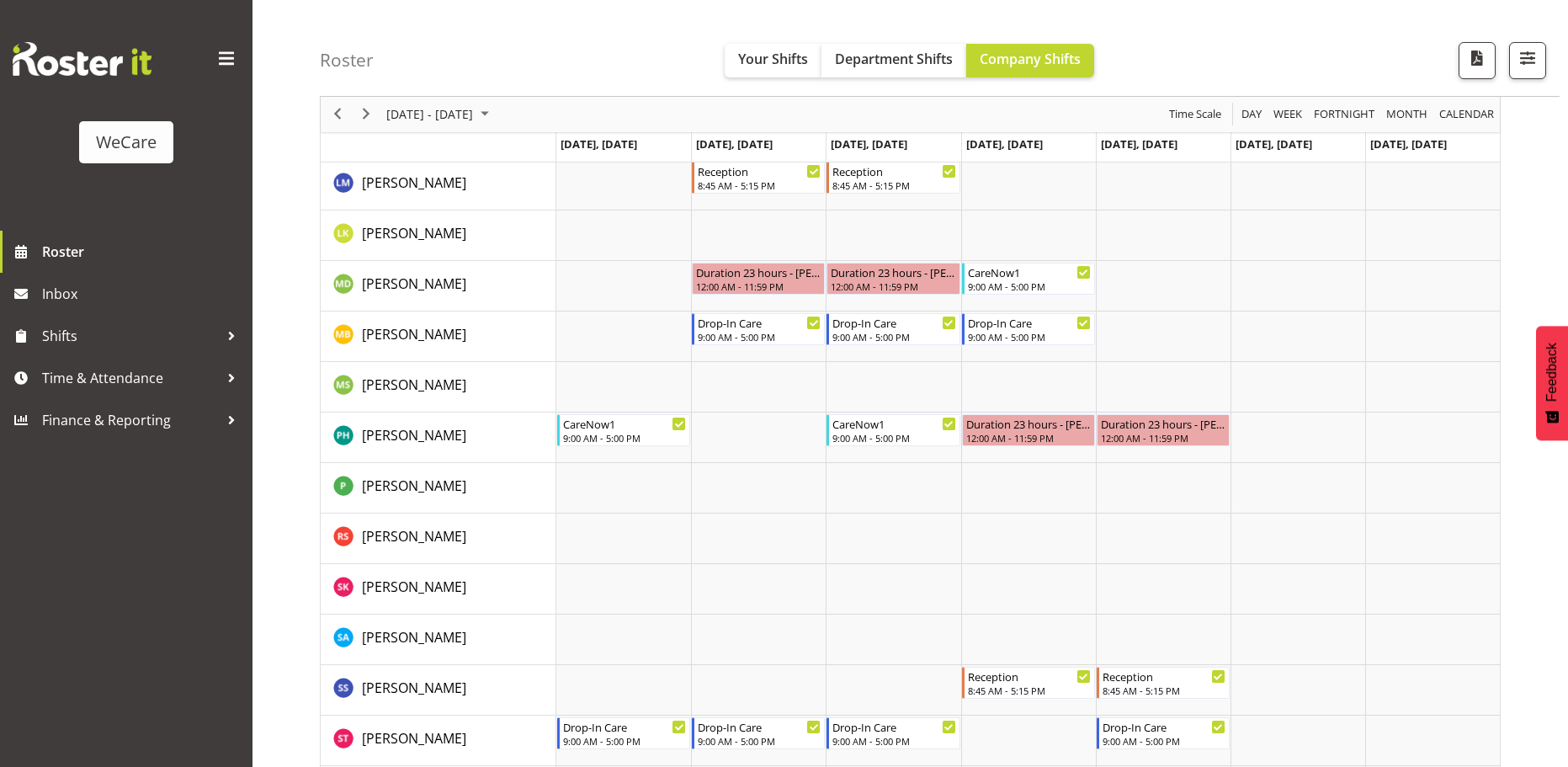
scroll to position [1852, 0]
